Goal: Task Accomplishment & Management: Manage account settings

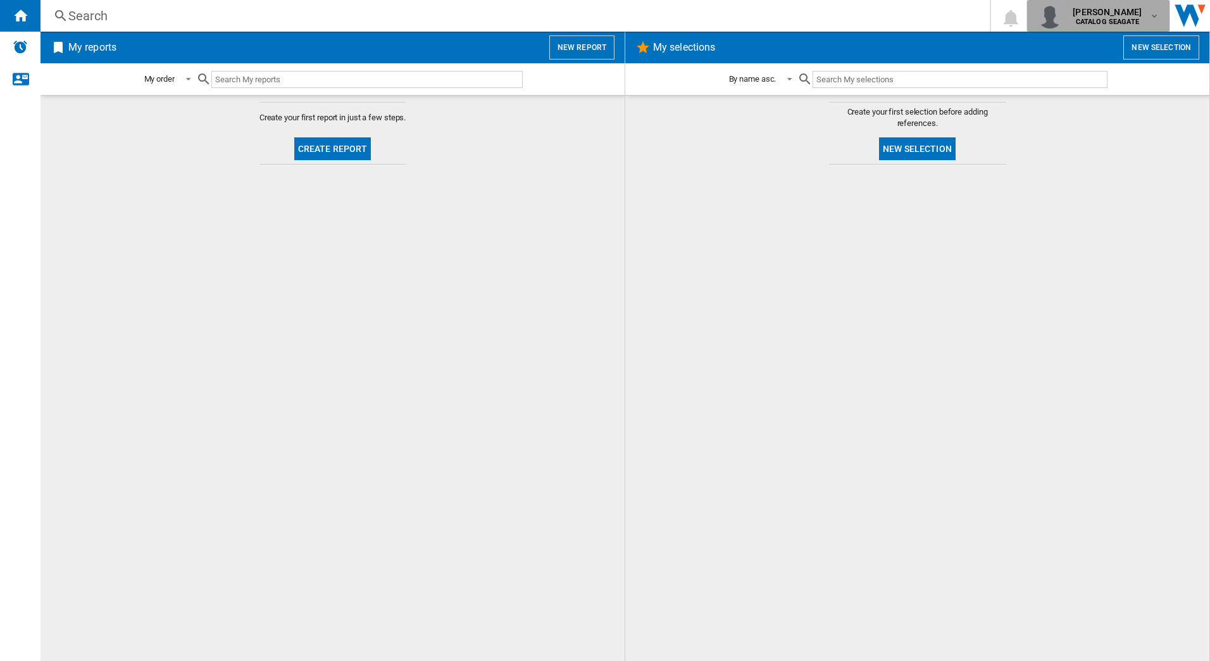
click at [1126, 18] on b "CATALOG SEAGATE" at bounding box center [1107, 22] width 63 height 8
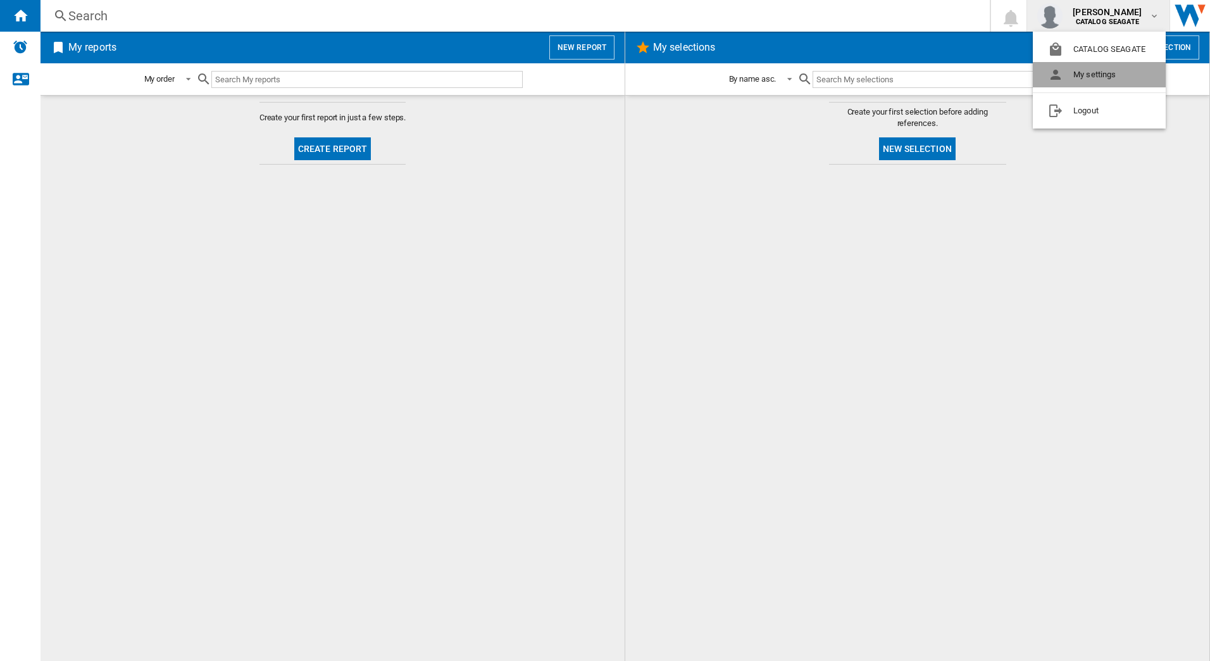
click at [1095, 73] on button "My settings" at bounding box center [1099, 74] width 133 height 25
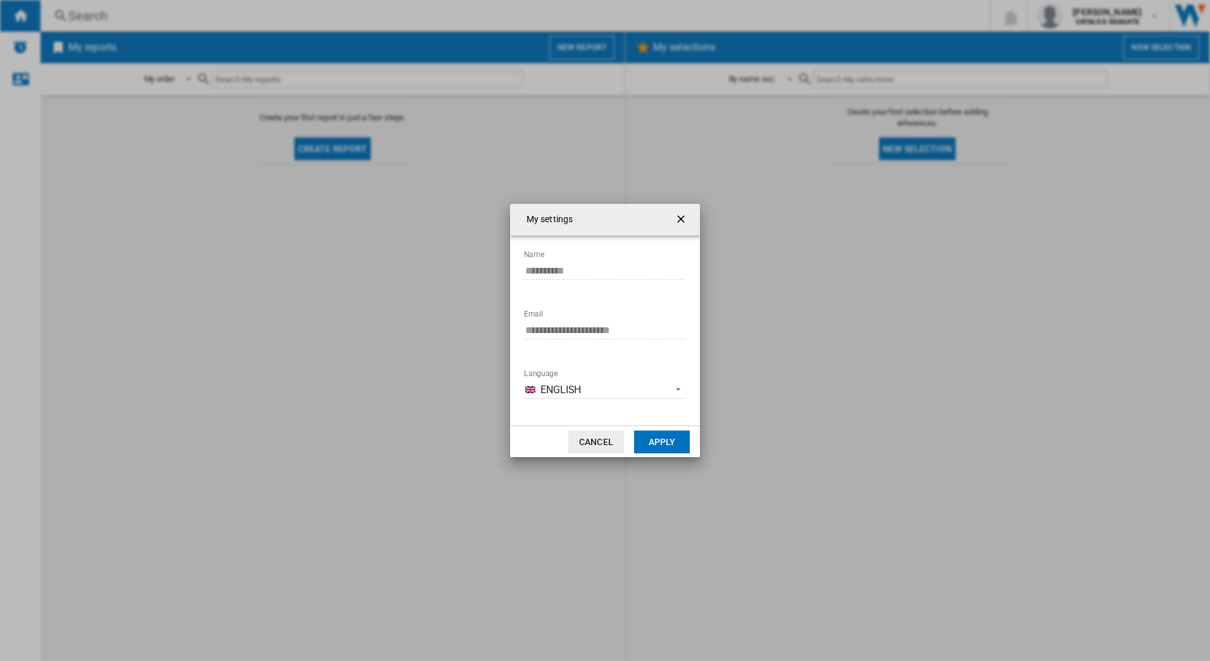
click at [609, 438] on button "Cancel" at bounding box center [596, 441] width 56 height 23
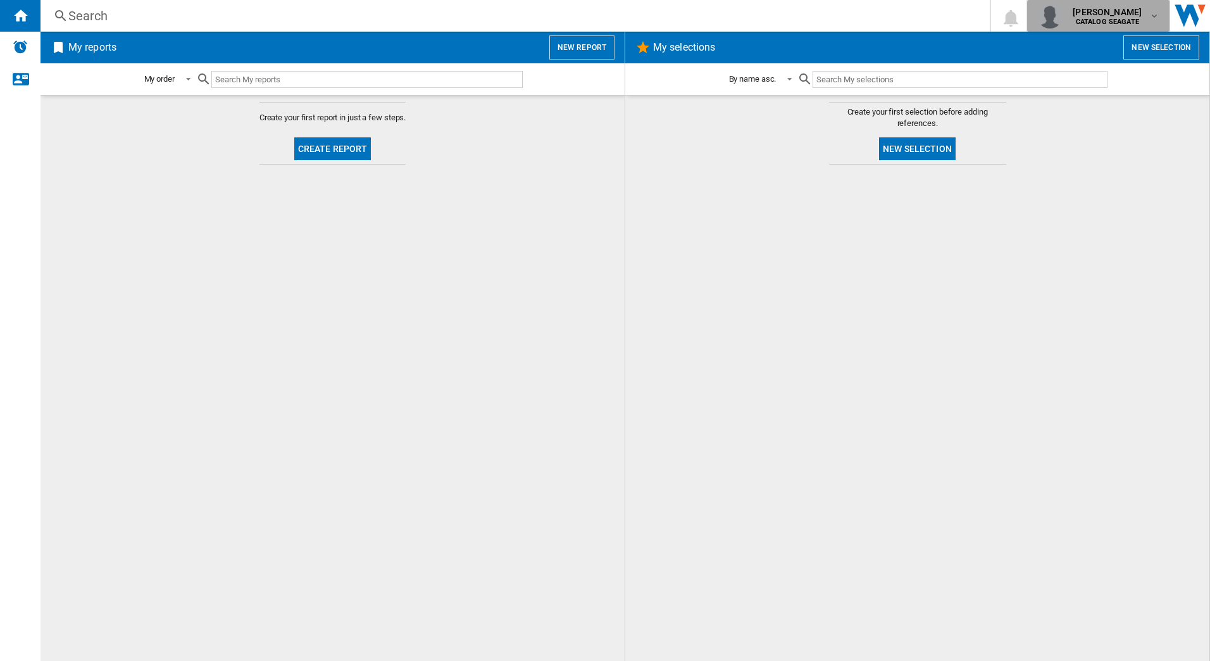
click at [1150, 18] on md-icon "button" at bounding box center [1155, 16] width 10 height 10
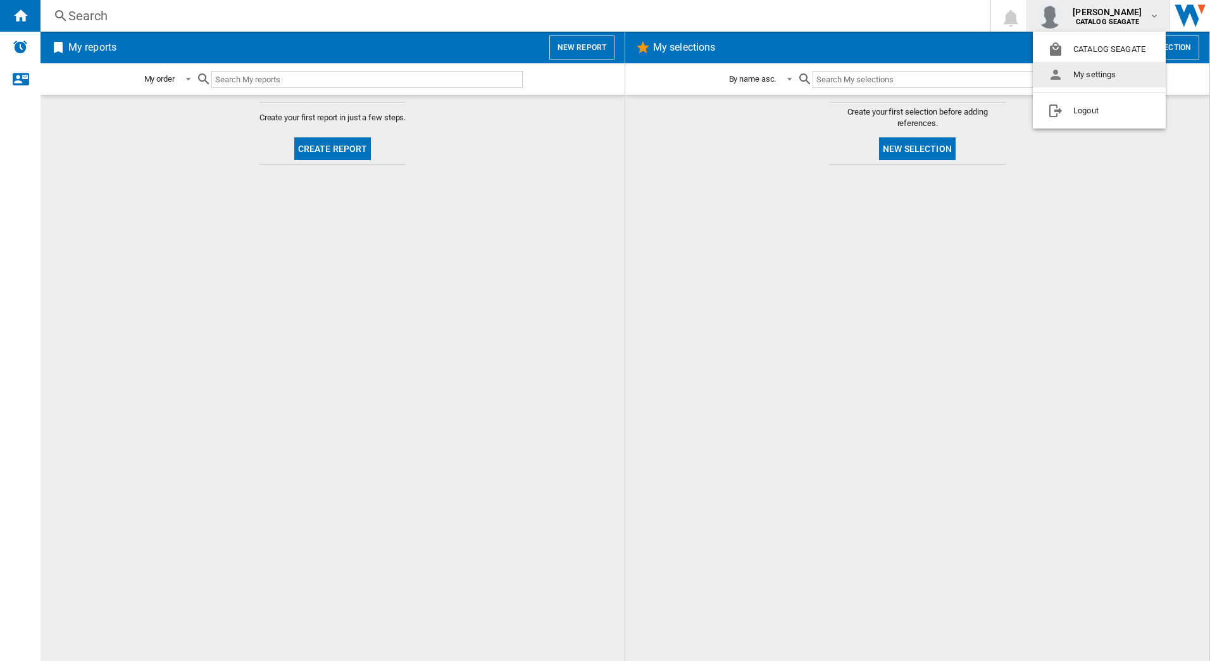
click at [1072, 70] on button "My settings" at bounding box center [1099, 74] width 133 height 25
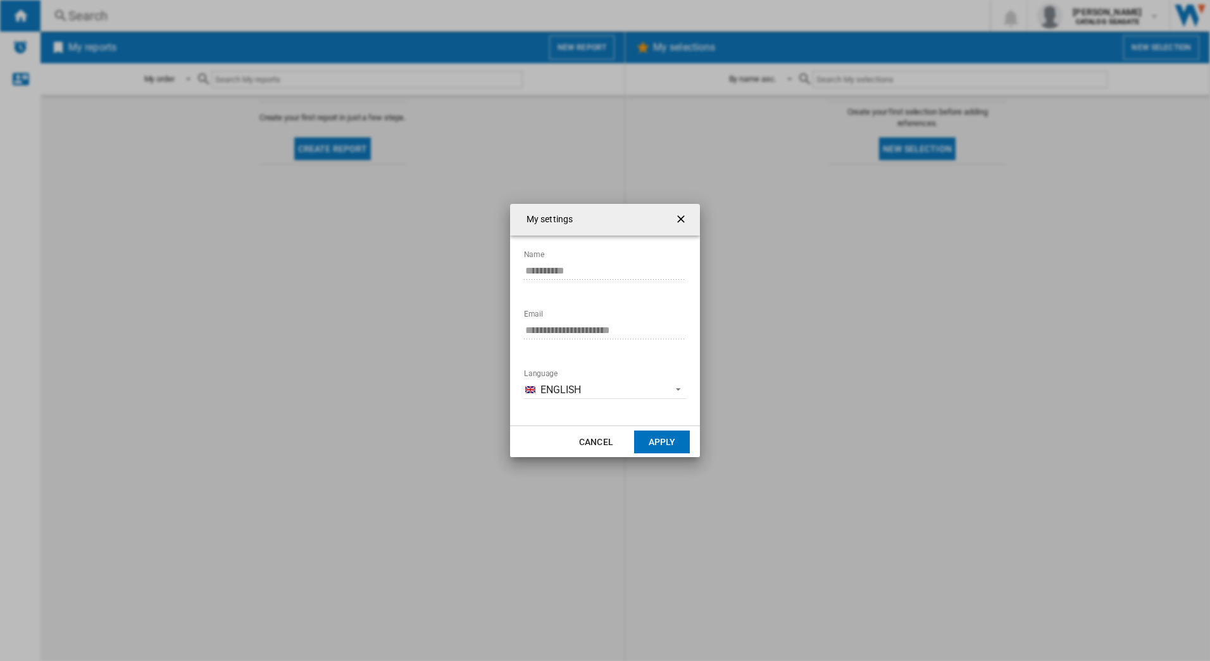
click at [622, 400] on div "**********" at bounding box center [605, 329] width 165 height 163
click at [794, 350] on div "**********" at bounding box center [605, 330] width 1210 height 661
click at [687, 220] on ng-md-icon "getI18NText('BUTTONS.CLOSE_DIALOG')" at bounding box center [682, 220] width 15 height 15
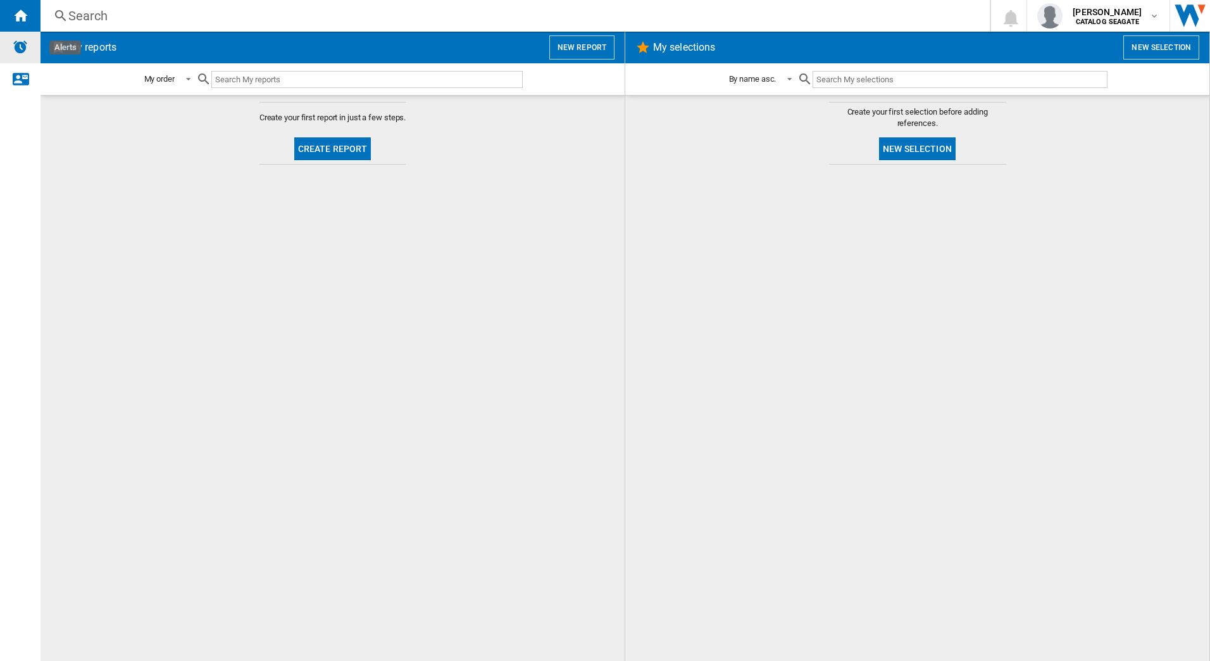
click at [16, 47] on img "Alerts" at bounding box center [20, 46] width 15 height 15
click at [1150, 12] on md-icon "button" at bounding box center [1155, 16] width 10 height 10
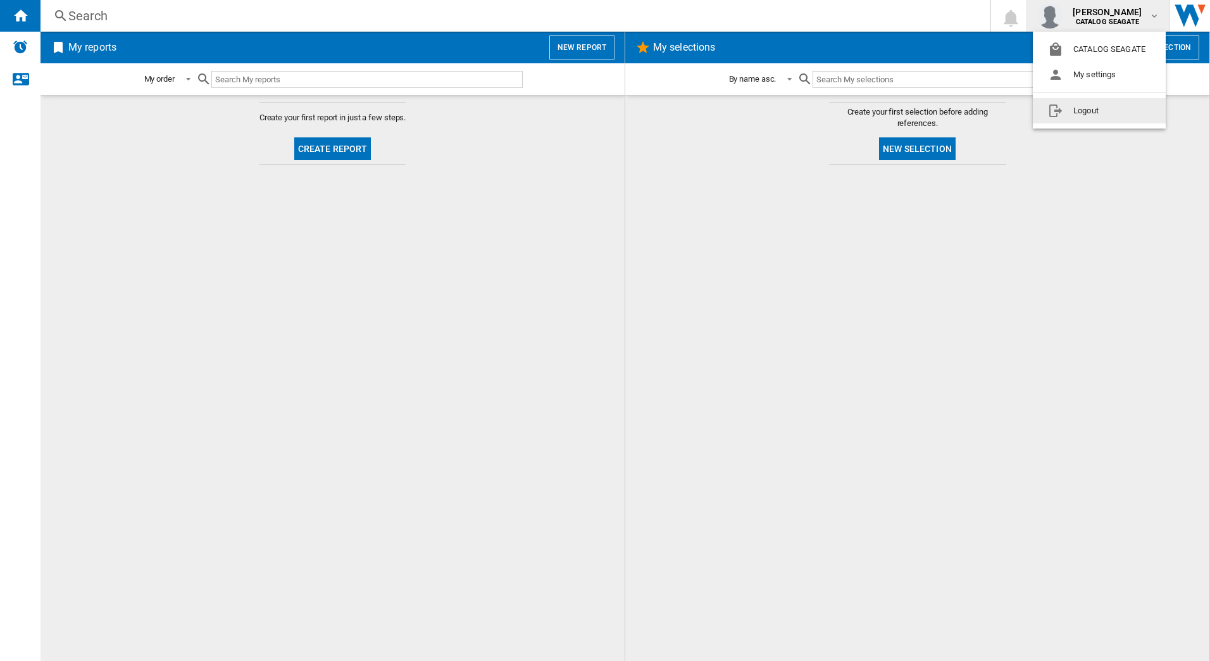
click at [1092, 110] on button "Logout" at bounding box center [1099, 110] width 133 height 25
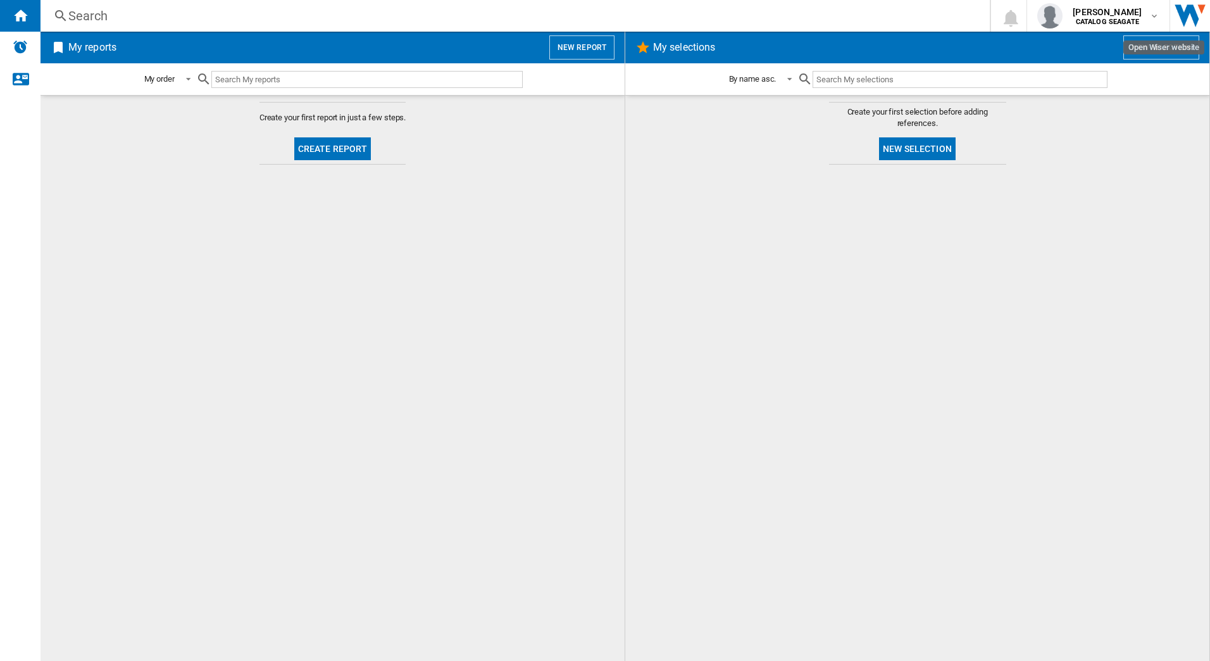
click at [1189, 19] on img "Open Wiser website" at bounding box center [1190, 16] width 40 height 32
click at [1152, 13] on md-icon "button" at bounding box center [1155, 16] width 10 height 10
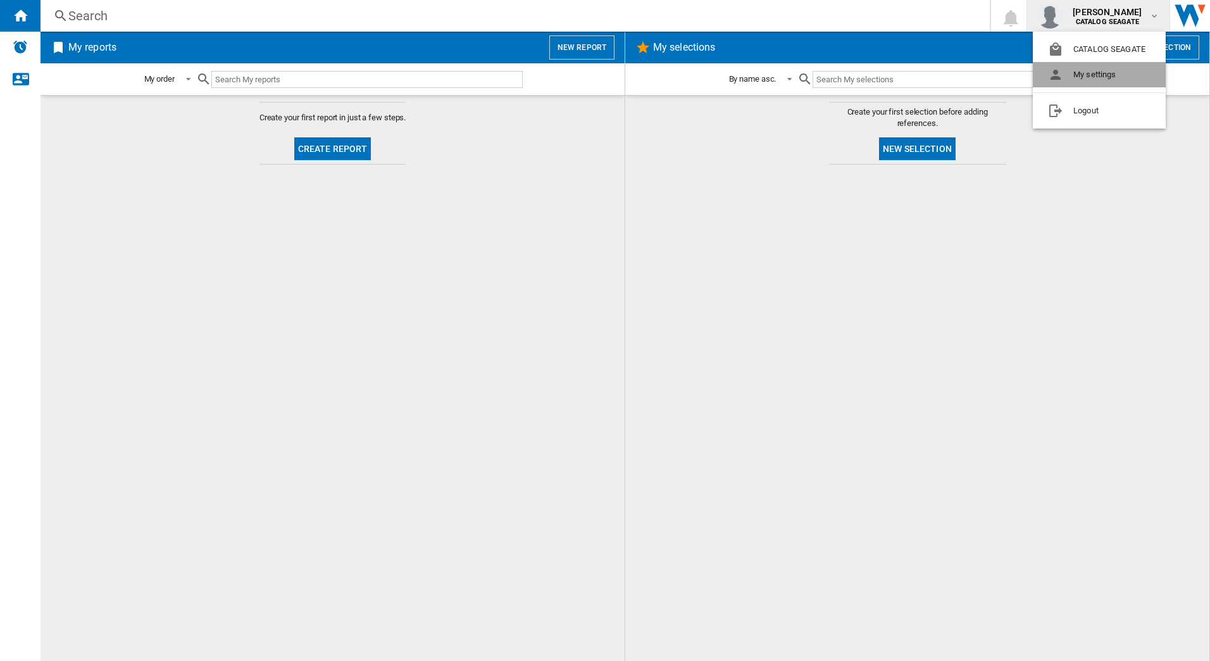
click at [1103, 72] on button "My settings" at bounding box center [1099, 74] width 133 height 25
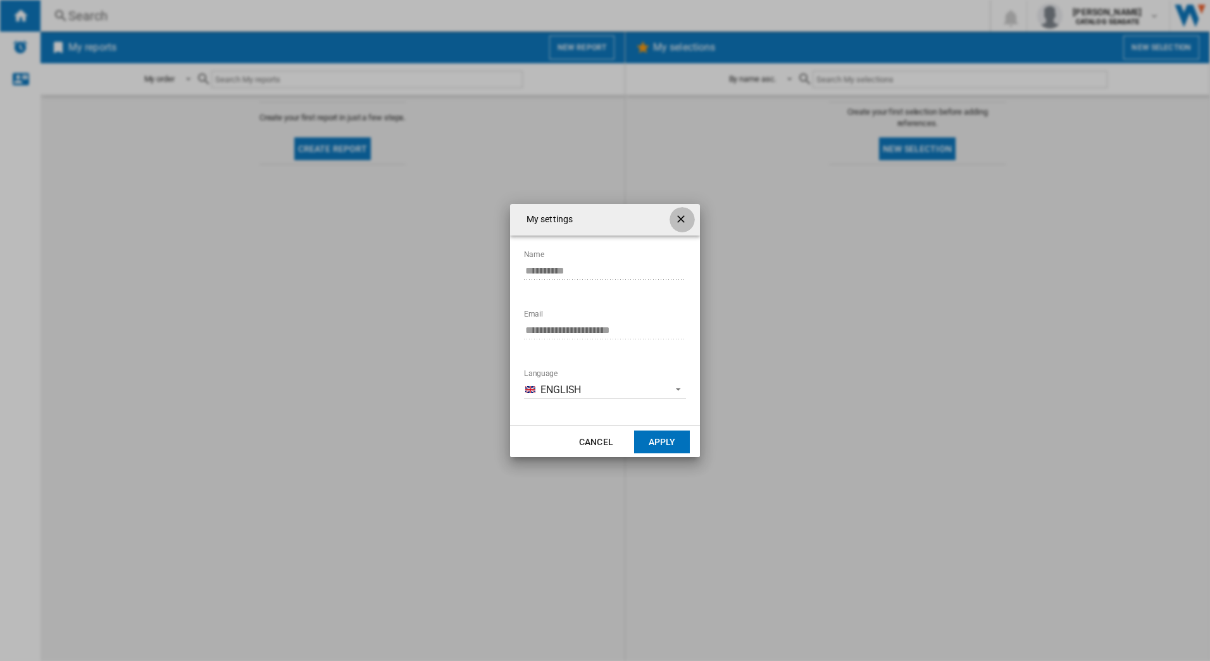
click at [670, 216] on button "button" at bounding box center [682, 219] width 25 height 25
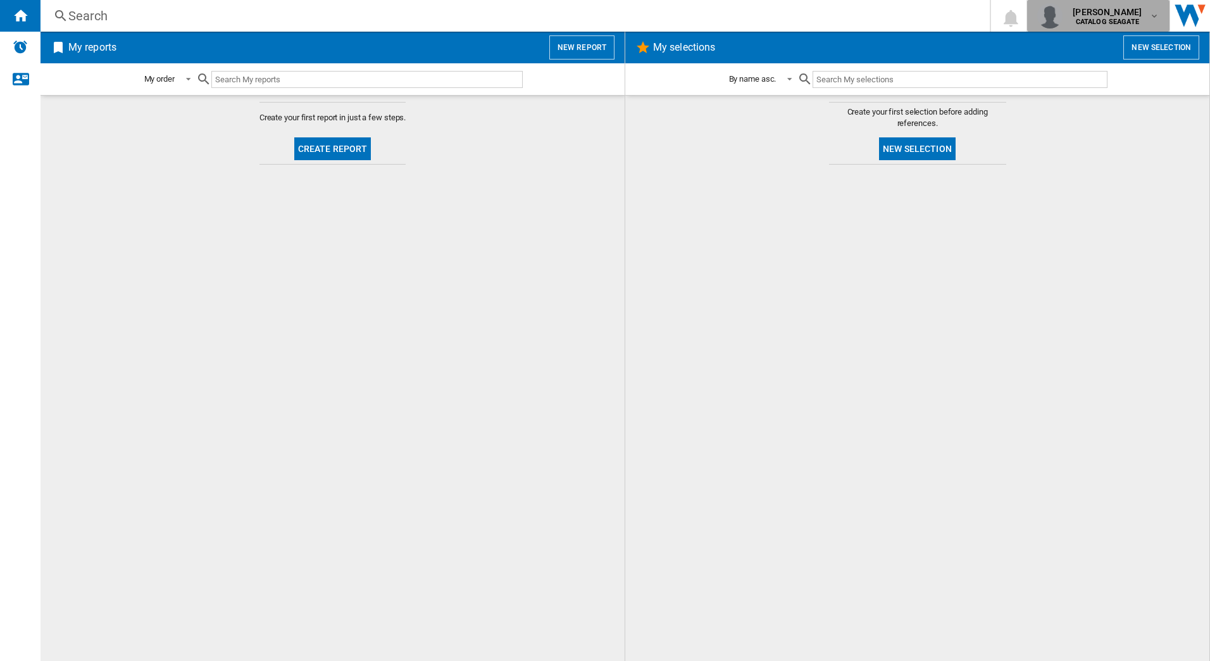
click at [1146, 10] on div "[PERSON_NAME] CATALOG [GEOGRAPHIC_DATA]" at bounding box center [1109, 16] width 82 height 20
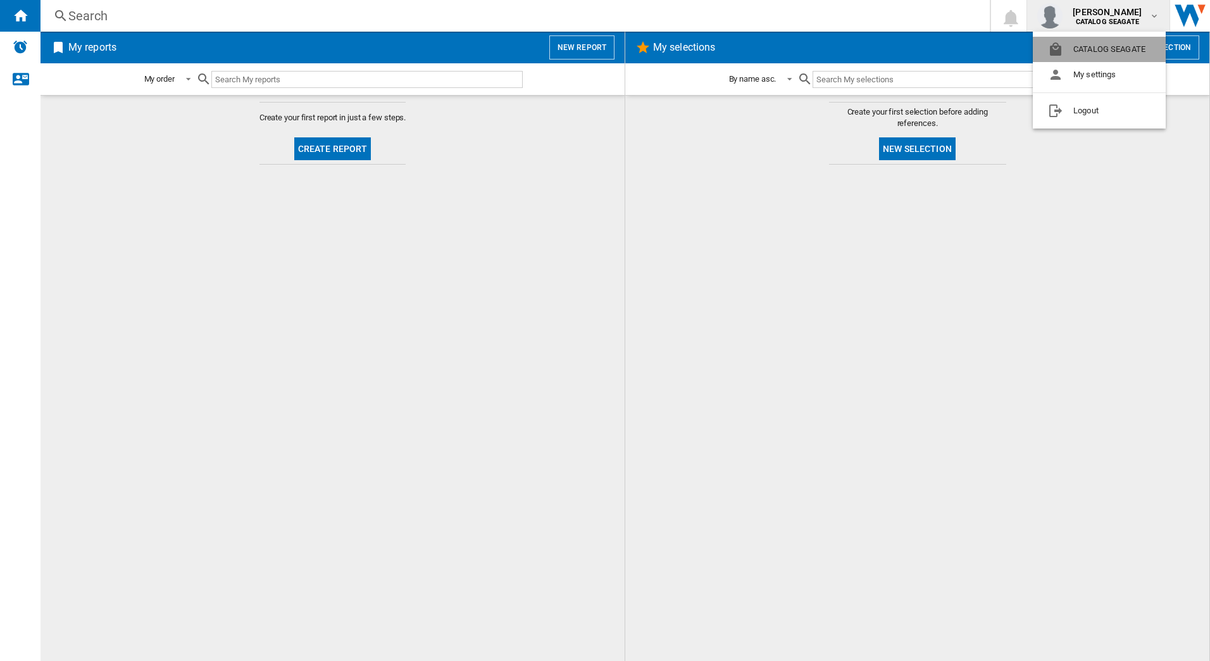
click at [1101, 55] on button "CATALOG SEAGATE" at bounding box center [1099, 49] width 133 height 25
click at [1149, 20] on div "[PERSON_NAME] CATALOG [GEOGRAPHIC_DATA]" at bounding box center [1109, 16] width 82 height 20
